Goal: Task Accomplishment & Management: Manage account settings

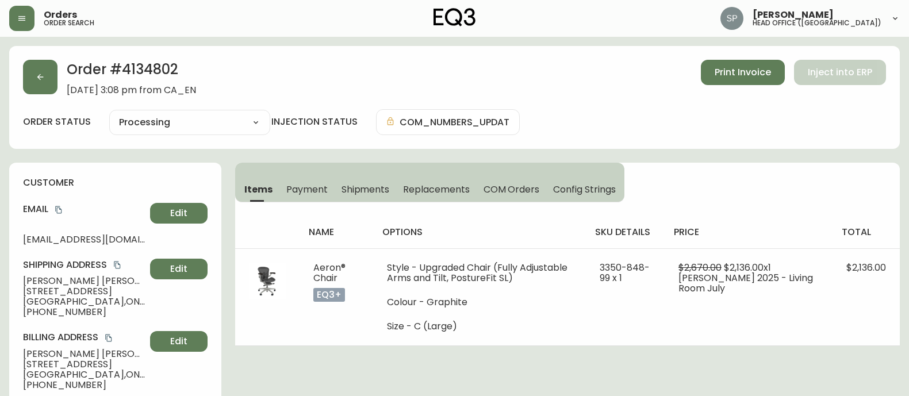
select select "PROCESSING"
click at [14, 16] on button "button" at bounding box center [21, 18] width 25 height 25
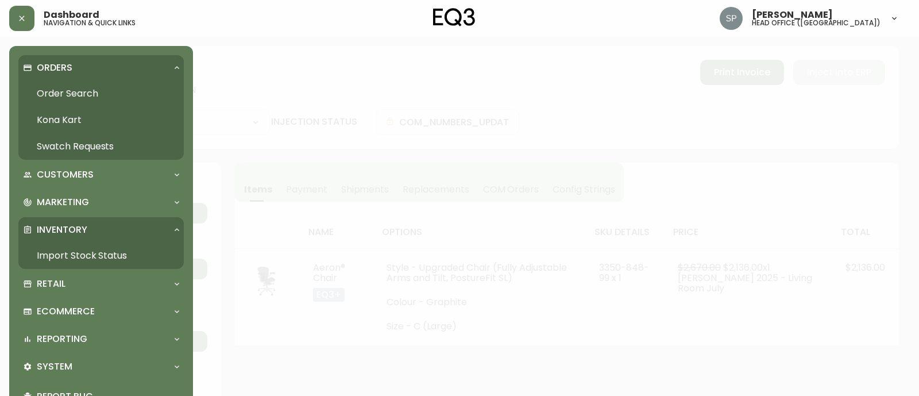
click at [61, 88] on link "Order Search" at bounding box center [101, 93] width 166 height 26
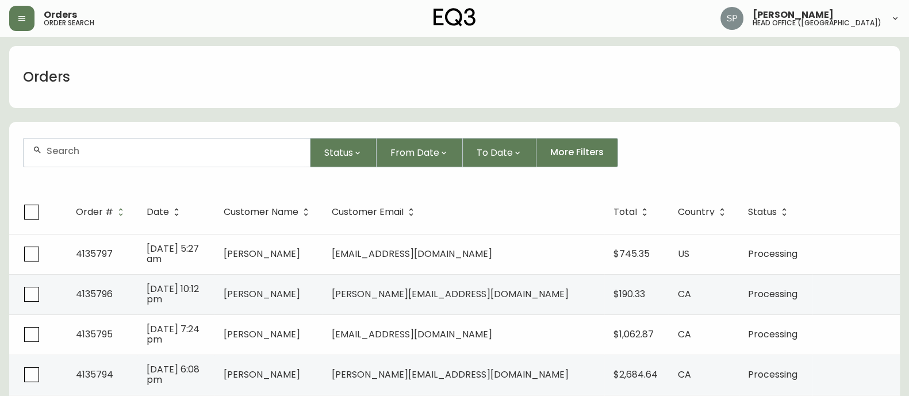
click at [73, 154] on input "text" at bounding box center [174, 150] width 254 height 11
type input "4135574"
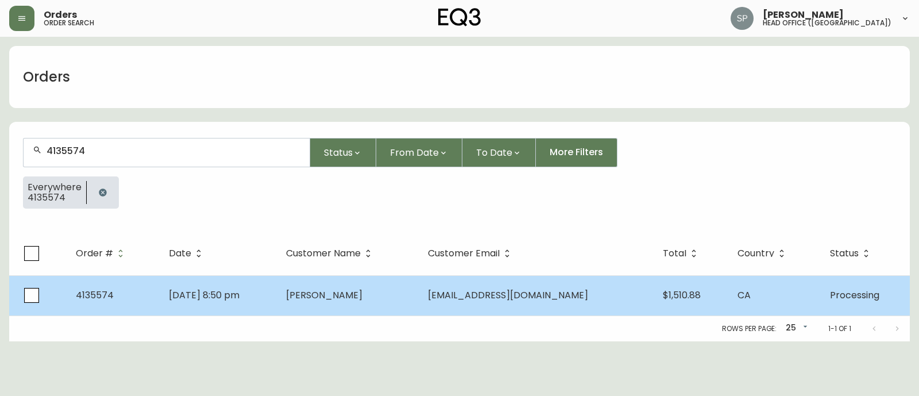
click at [345, 306] on td "[PERSON_NAME]" at bounding box center [348, 295] width 142 height 40
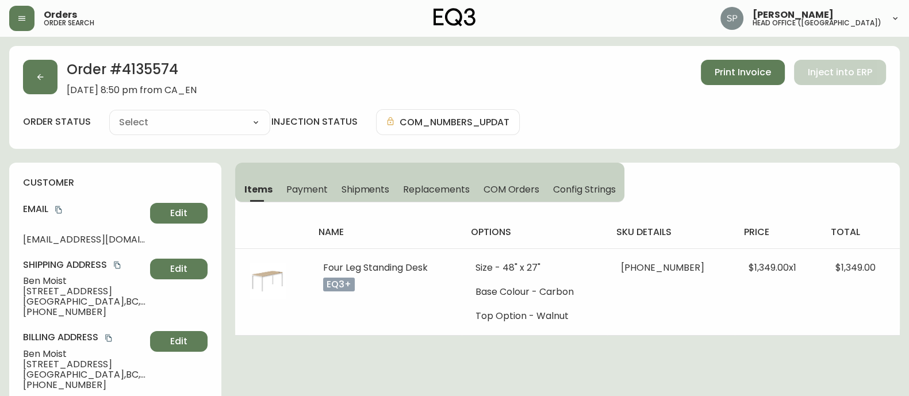
type input "Processing"
select select "PROCESSING"
click at [374, 188] on span "Shipments" at bounding box center [365, 189] width 48 height 12
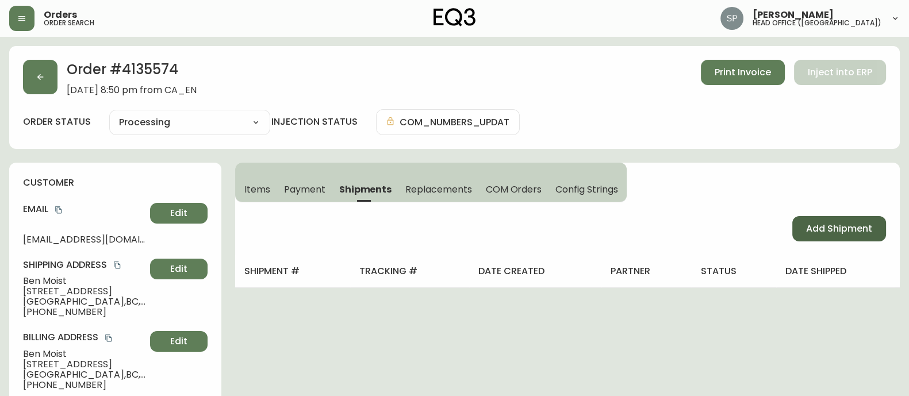
click at [826, 222] on span "Add Shipment" at bounding box center [839, 228] width 66 height 13
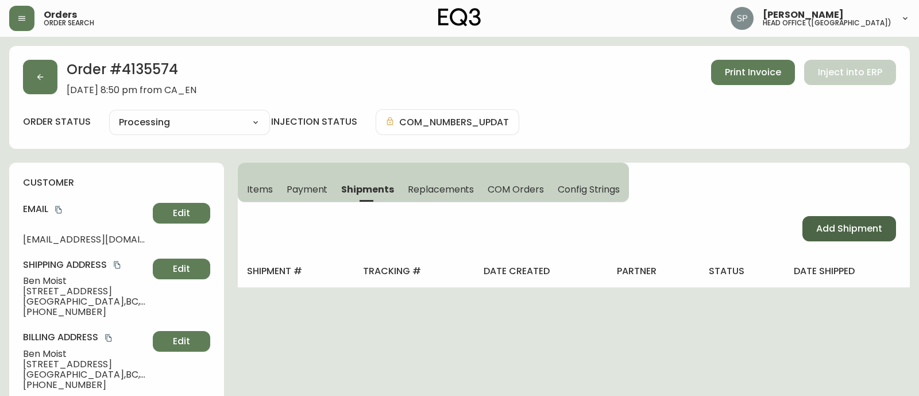
select select "PENDING"
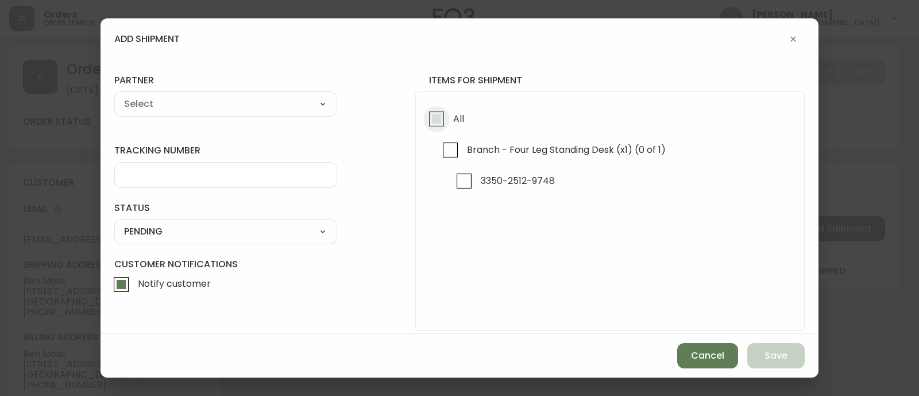
click at [427, 117] on input "All" at bounding box center [437, 119] width 26 height 26
checkbox input "true"
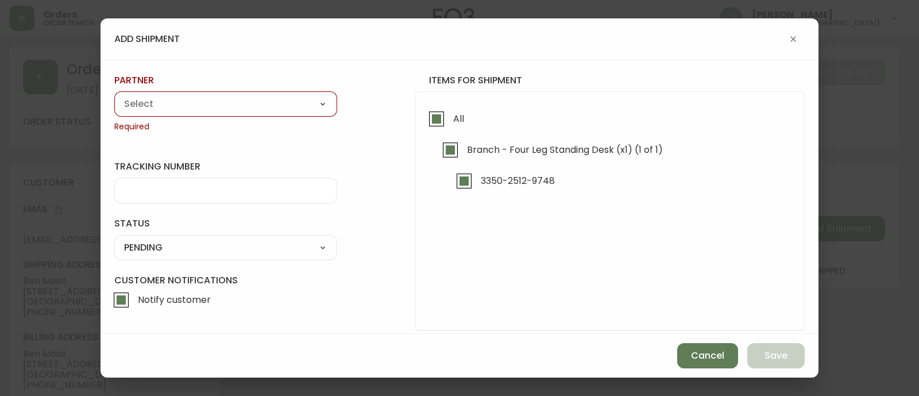
click at [232, 105] on select "A Move to Remember LLC ABF Freight Alero [PERSON_NAME] Canada Post Canpar Expre…" at bounding box center [225, 104] width 223 height 17
select select "cluwoxu9z1d2r0154ktm1b7nt"
click at [114, 96] on select "A Move to Remember LLC ABF Freight Alero [PERSON_NAME] Canada Post Canpar Expre…" at bounding box center [225, 104] width 223 height 17
type input "DHL"
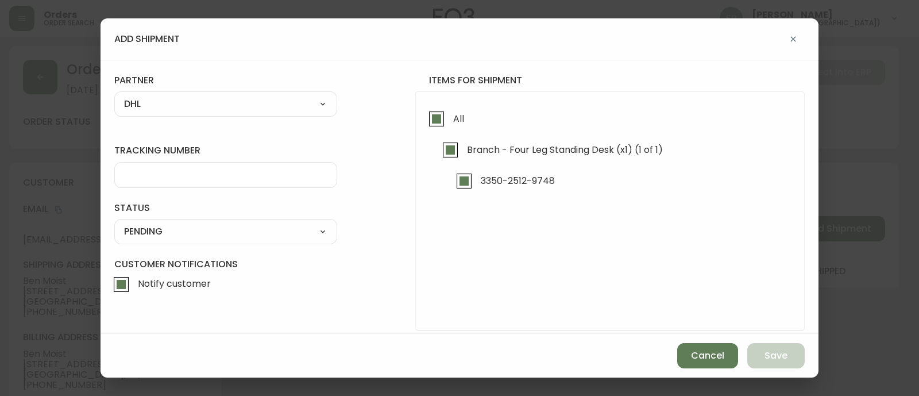
click at [164, 171] on input "tracking number" at bounding box center [225, 175] width 203 height 11
click at [238, 182] on div at bounding box center [225, 175] width 223 height 26
paste input "D420011210000007836001"
type input "D420011210000007836001"
click at [191, 226] on select "SHIPPED PENDING CANCELLED" at bounding box center [225, 231] width 223 height 17
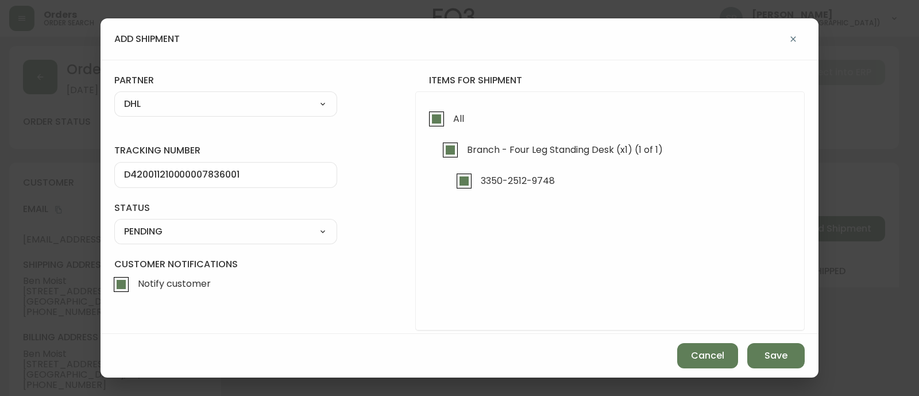
click at [114, 223] on select "SHIPPED PENDING CANCELLED" at bounding box center [225, 231] width 223 height 17
click at [173, 237] on select "SHIPPED PENDING CANCELLED" at bounding box center [225, 231] width 223 height 17
click at [114, 223] on select "SHIPPED PENDING CANCELLED" at bounding box center [225, 231] width 223 height 17
select select "PENDING"
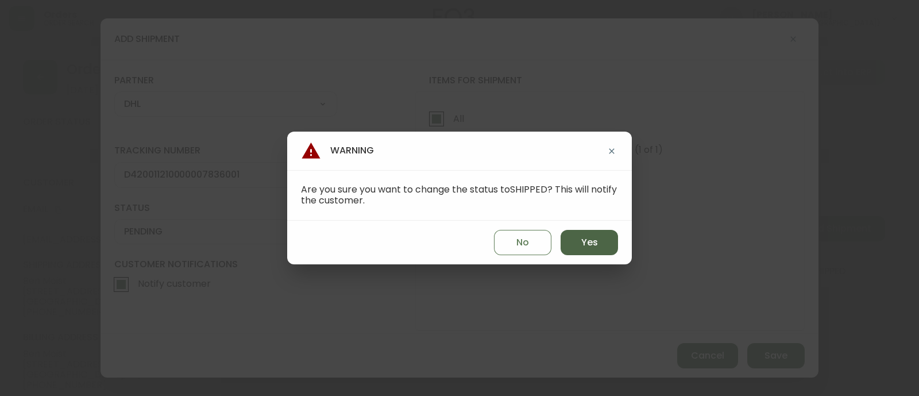
click at [580, 245] on button "Yes" at bounding box center [589, 242] width 57 height 25
type input "SHIPPED"
select select "SHIPPED"
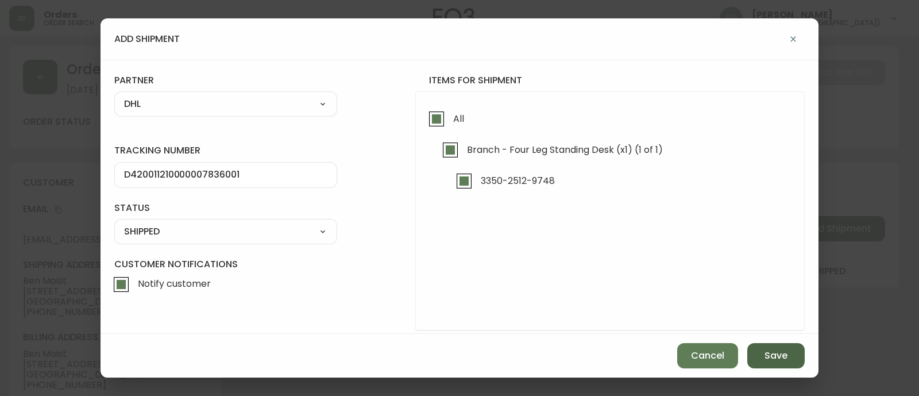
click at [760, 347] on button "Save" at bounding box center [776, 355] width 57 height 25
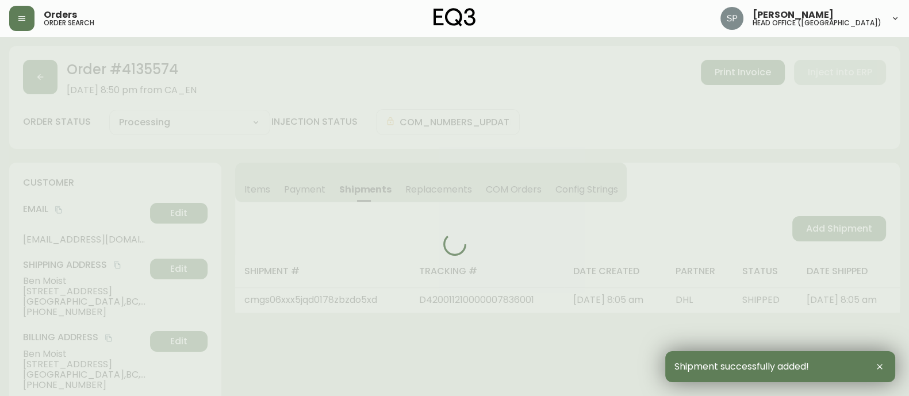
type input "Fully Shipped"
select select "FULLY_SHIPPED"
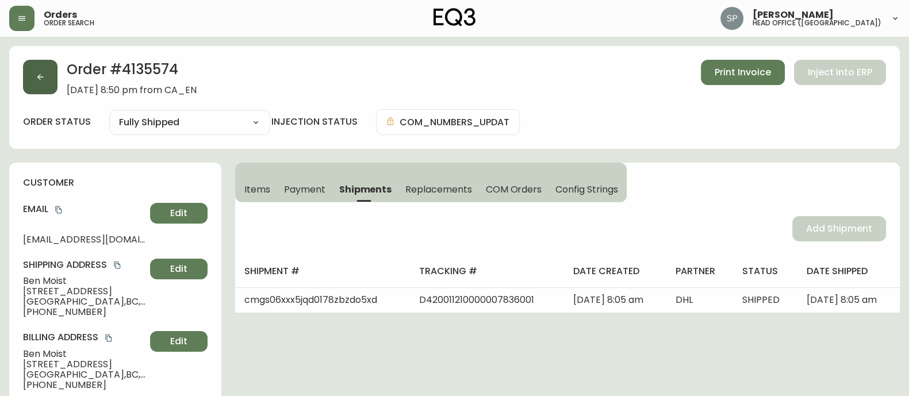
click at [45, 72] on button "button" at bounding box center [40, 77] width 34 height 34
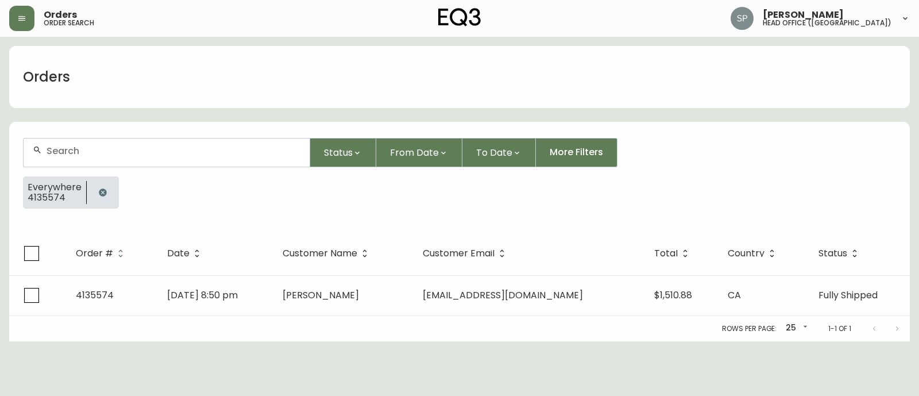
click at [124, 161] on div at bounding box center [167, 152] width 286 height 28
paste input "4135748"
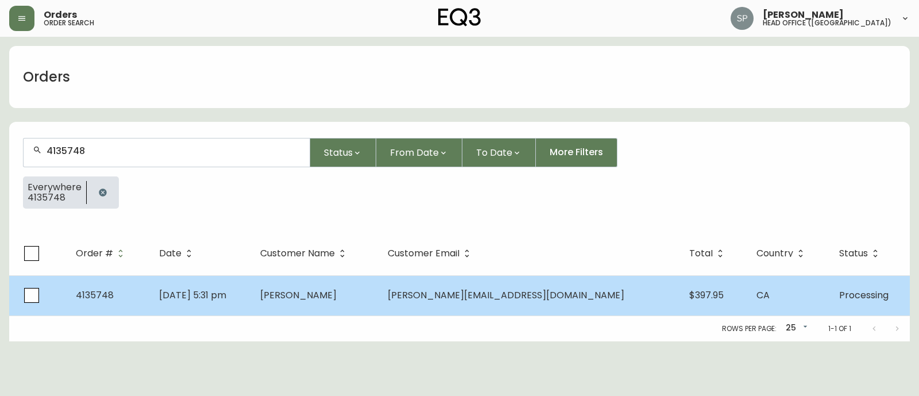
type input "4135748"
click at [356, 282] on td "[PERSON_NAME]" at bounding box center [315, 295] width 128 height 40
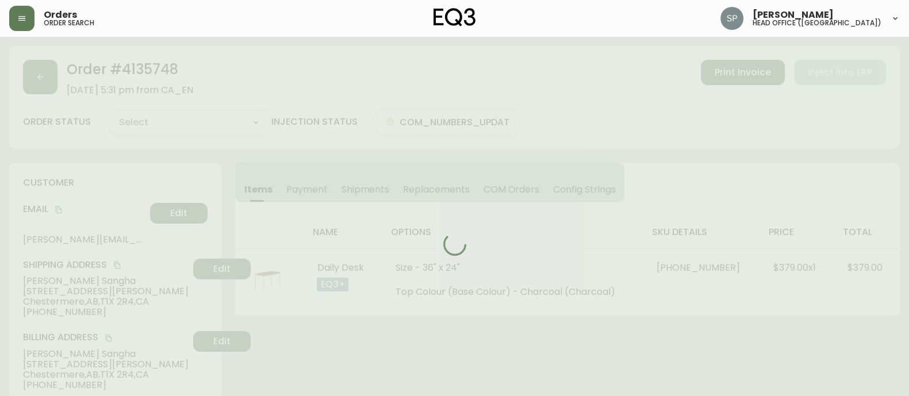
type input "Processing"
select select "PROCESSING"
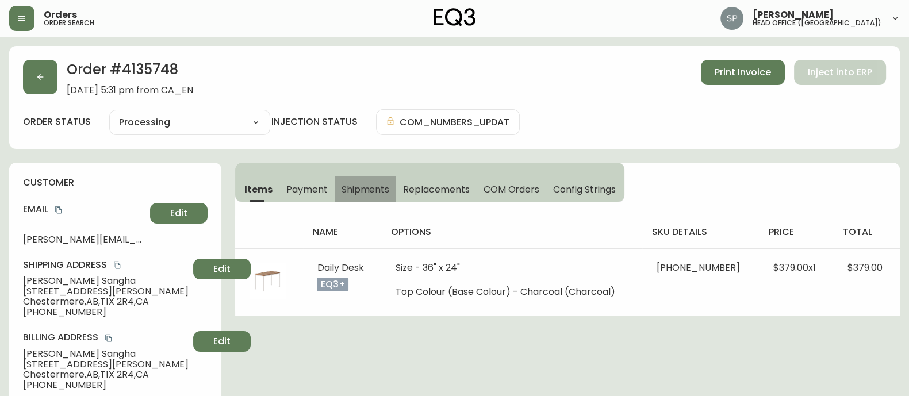
click at [352, 183] on span "Shipments" at bounding box center [365, 189] width 48 height 12
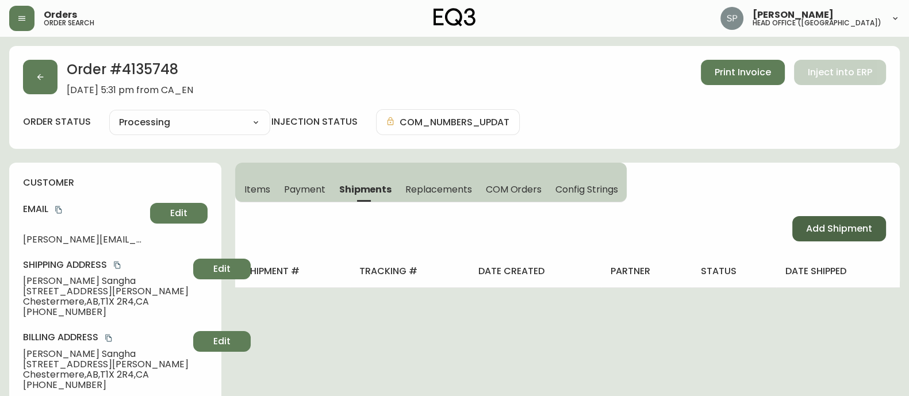
click at [867, 236] on button "Add Shipment" at bounding box center [839, 228] width 94 height 25
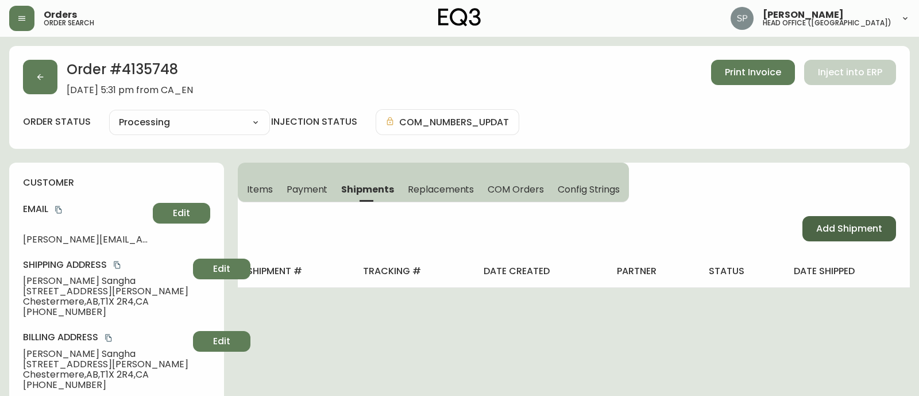
select select "PENDING"
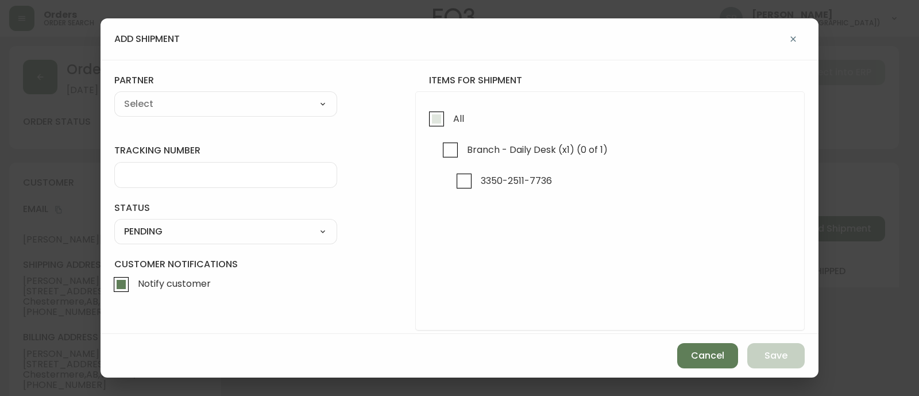
click at [424, 116] on input "All" at bounding box center [437, 119] width 26 height 26
checkbox input "true"
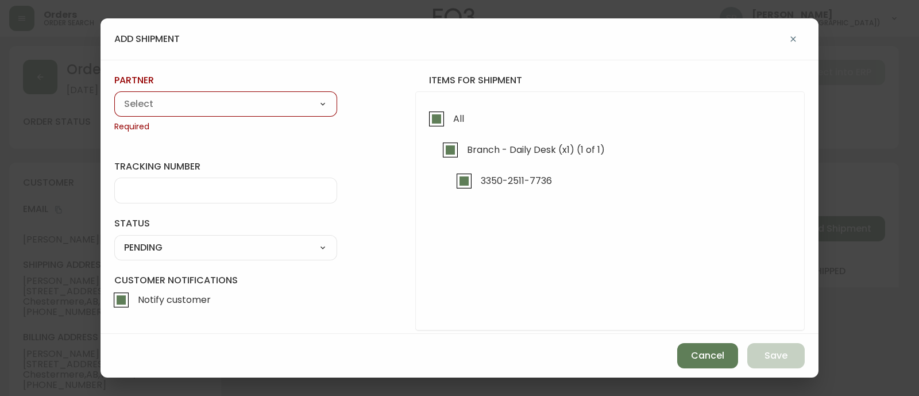
click at [236, 113] on div "A Move to Remember LLC ABF Freight Alero [PERSON_NAME] Canada Post Canpar Expre…" at bounding box center [225, 103] width 223 height 25
click at [225, 106] on select "A Move to Remember LLC ABF Freight Alero [PERSON_NAME] Canada Post Canpar Expre…" at bounding box center [225, 104] width 223 height 17
select select "cluwoxu9z1d2r0154ktm1b7nt"
click at [114, 96] on select "A Move to Remember LLC ABF Freight Alero [PERSON_NAME] Canada Post Canpar Expre…" at bounding box center [225, 104] width 223 height 17
type input "DHL"
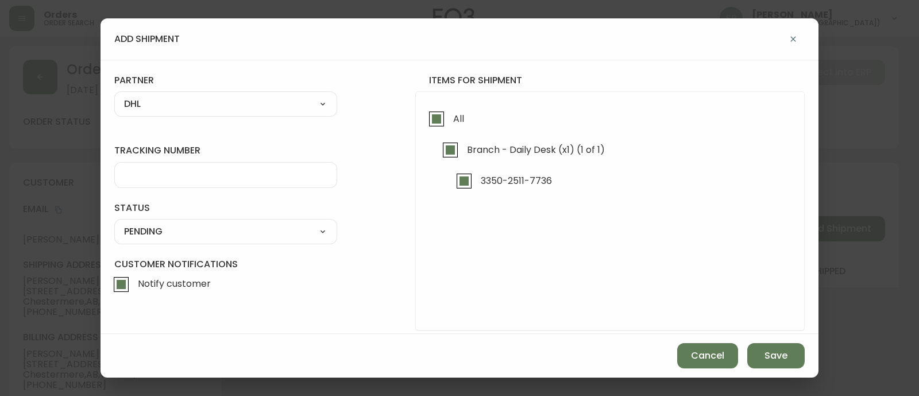
click at [195, 178] on input "tracking number" at bounding box center [225, 175] width 203 height 11
paste input "D420011210000007818001"
type input "D420011210000007818001"
click at [174, 230] on select "SHIPPED PENDING CANCELLED" at bounding box center [225, 231] width 223 height 17
click at [114, 223] on select "SHIPPED PENDING CANCELLED" at bounding box center [225, 231] width 223 height 17
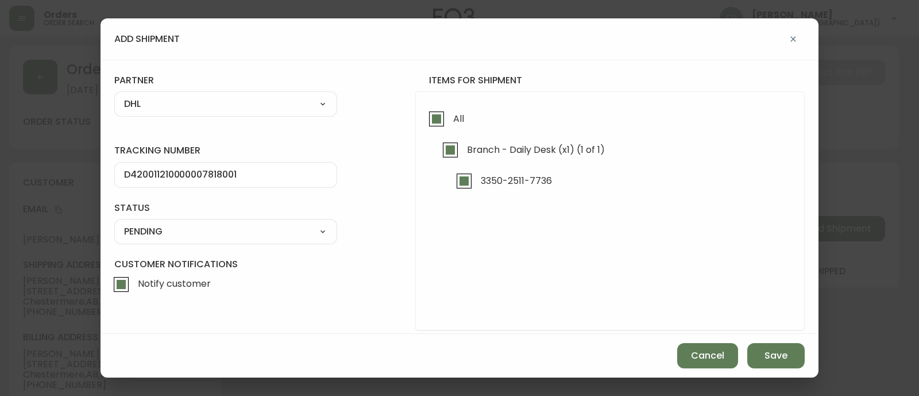
select select "PENDING"
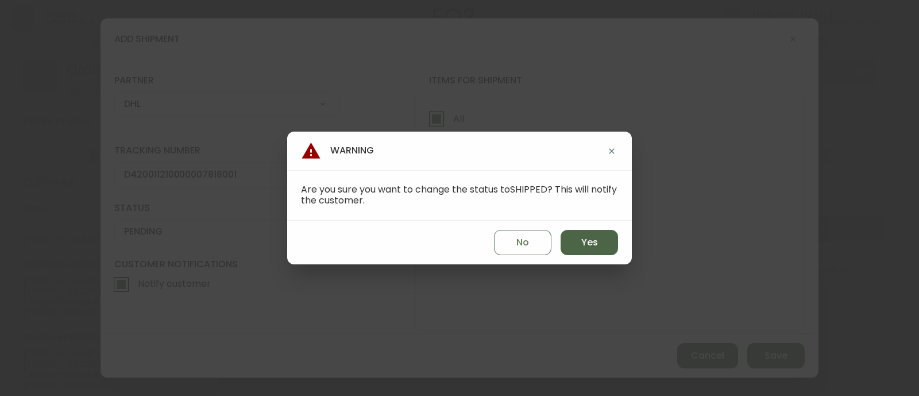
click at [583, 237] on span "Yes" at bounding box center [590, 242] width 17 height 13
type input "SHIPPED"
select select "SHIPPED"
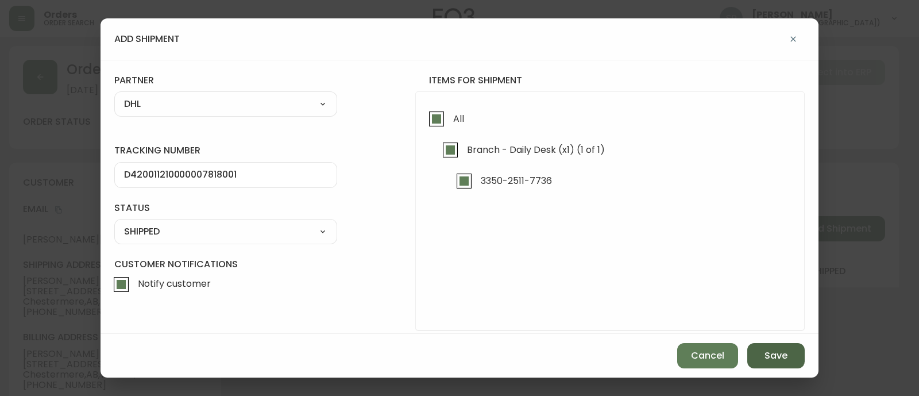
click at [769, 348] on button "Save" at bounding box center [776, 355] width 57 height 25
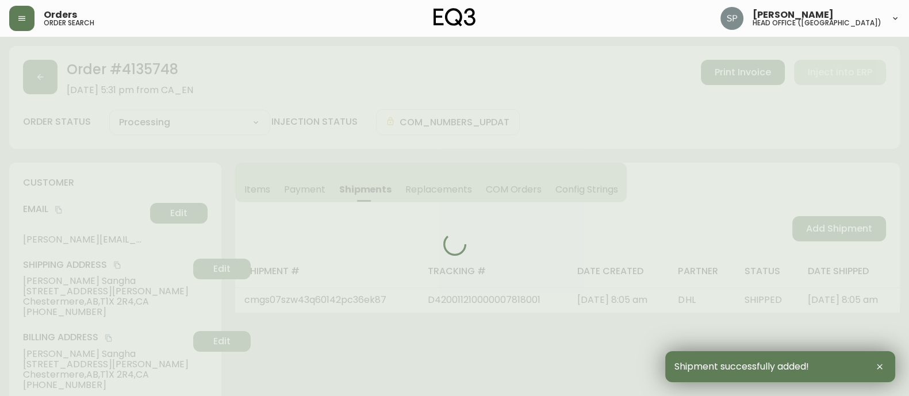
type input "Fully Shipped"
select select "FULLY_SHIPPED"
